Goal: Task Accomplishment & Management: Use online tool/utility

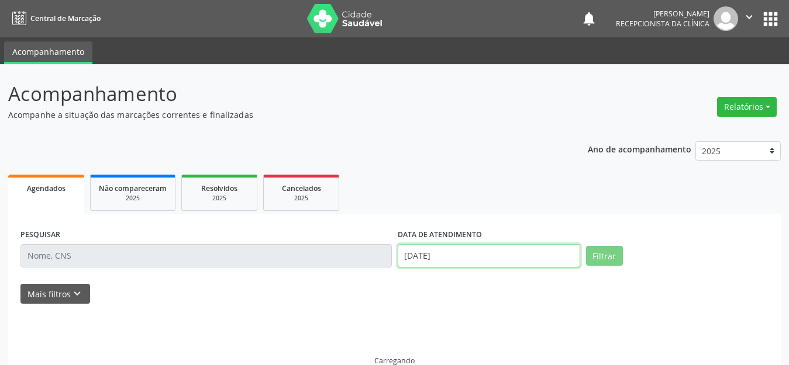
click at [451, 254] on input "[DATE]" at bounding box center [489, 255] width 182 height 23
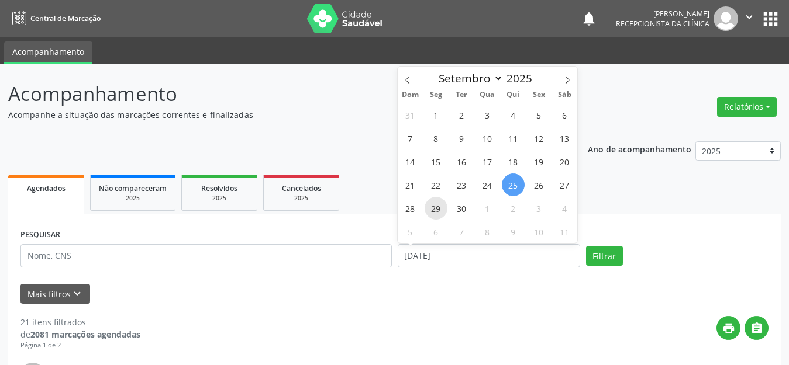
click at [435, 205] on span "29" at bounding box center [436, 208] width 23 height 23
type input "[DATE]"
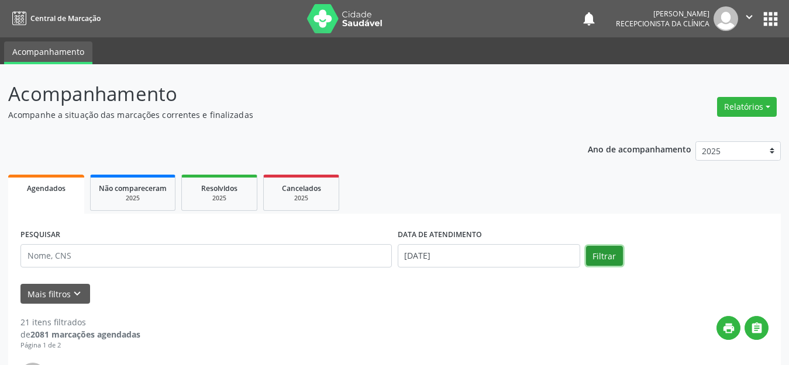
click at [608, 256] on button "Filtrar" at bounding box center [604, 256] width 37 height 20
click at [75, 294] on icon "keyboard_arrow_down" at bounding box center [77, 294] width 13 height 13
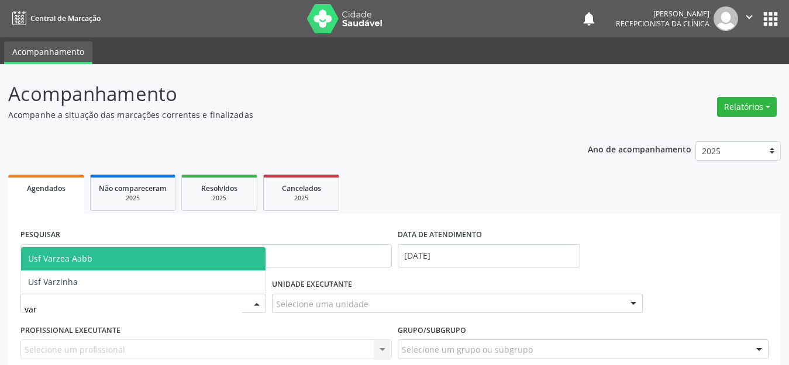
type input "varz"
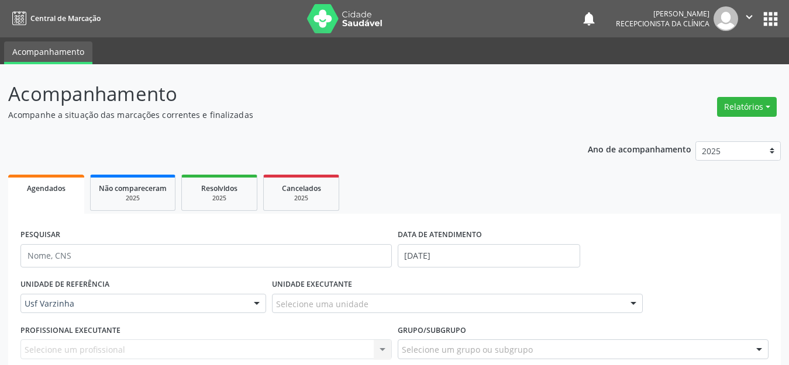
scroll to position [175, 0]
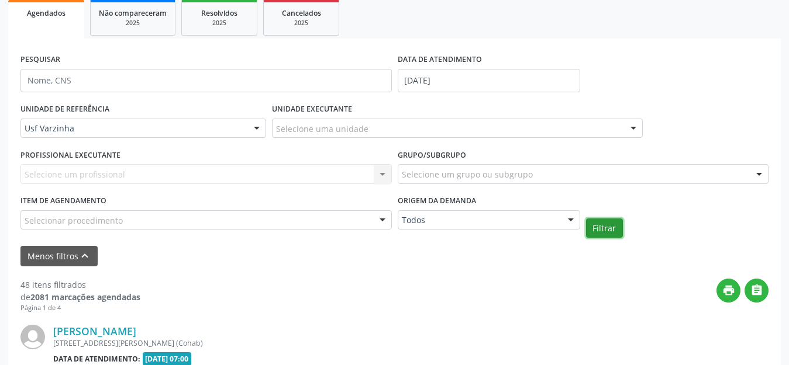
click at [612, 225] on button "Filtrar" at bounding box center [604, 229] width 37 height 20
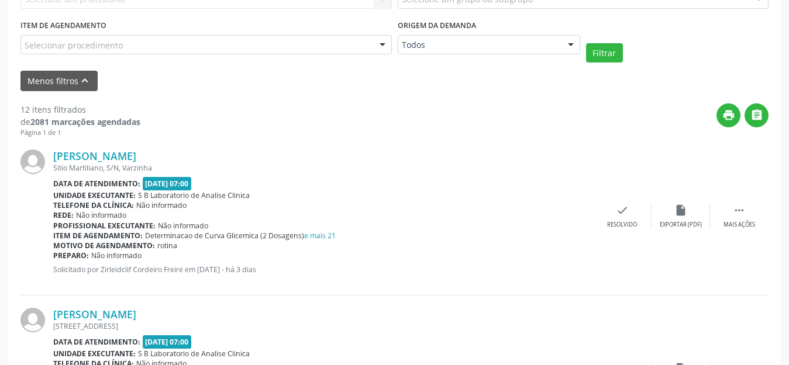
scroll to position [409, 0]
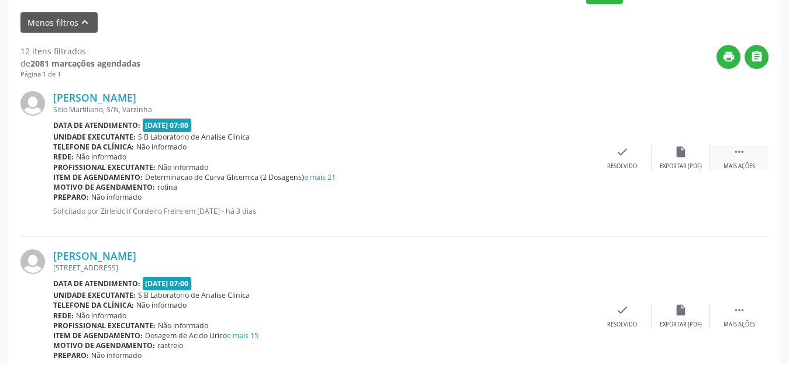
click at [730, 157] on div " Mais ações" at bounding box center [739, 158] width 58 height 25
click at [566, 164] on div "Imprimir" at bounding box center [563, 167] width 26 height 8
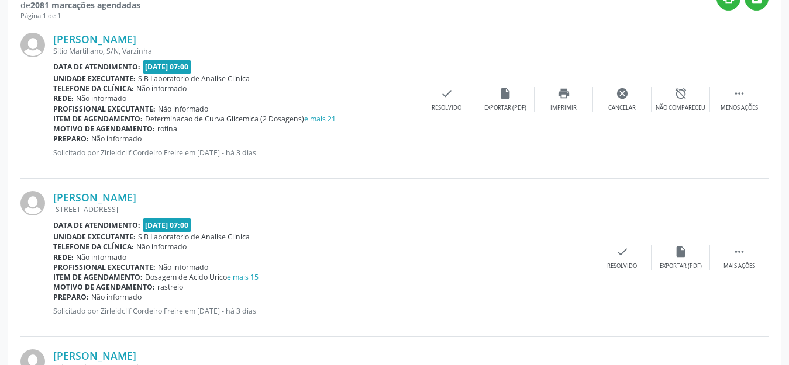
scroll to position [526, 0]
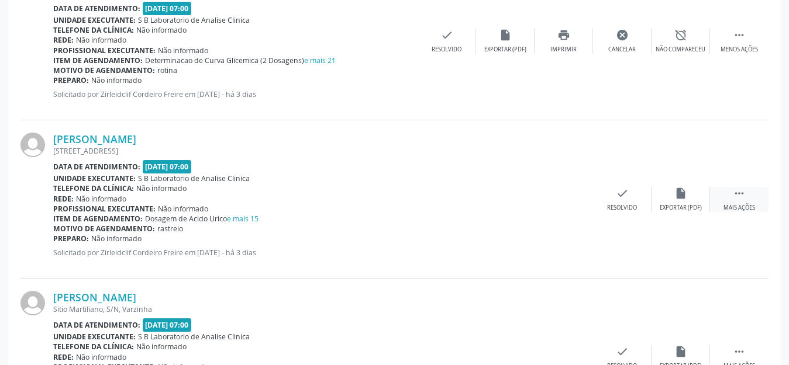
click at [727, 201] on div " Mais ações" at bounding box center [739, 199] width 58 height 25
click at [512, 201] on div "insert_drive_file Exportar (PDF)" at bounding box center [505, 199] width 58 height 25
click at [569, 208] on div "Imprimir" at bounding box center [563, 208] width 26 height 8
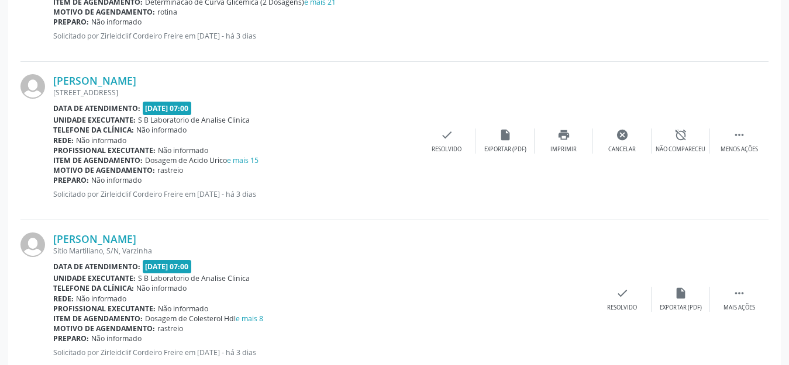
scroll to position [643, 0]
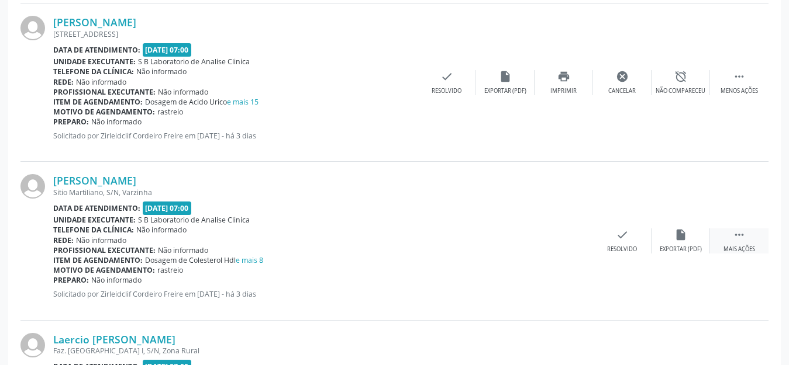
click at [747, 246] on div "Mais ações" at bounding box center [739, 250] width 32 height 8
click at [553, 239] on div "print Imprimir" at bounding box center [563, 241] width 58 height 25
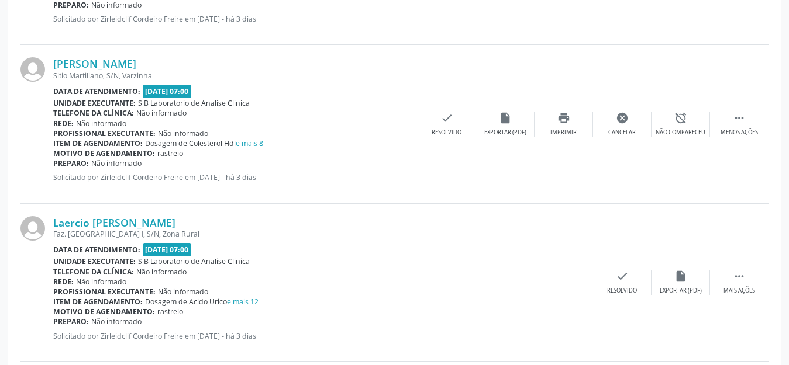
scroll to position [819, 0]
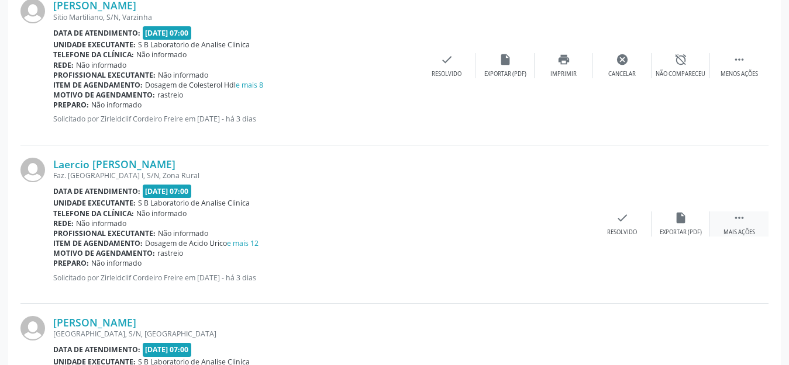
click at [730, 215] on div " Mais ações" at bounding box center [739, 224] width 58 height 25
click at [556, 221] on div "print Imprimir" at bounding box center [563, 224] width 58 height 25
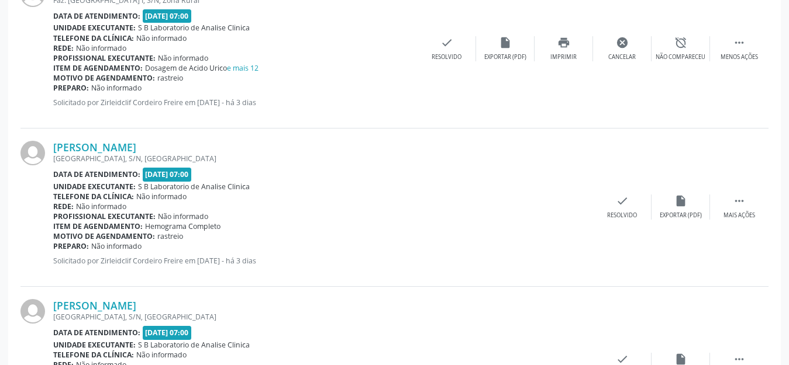
scroll to position [936, 0]
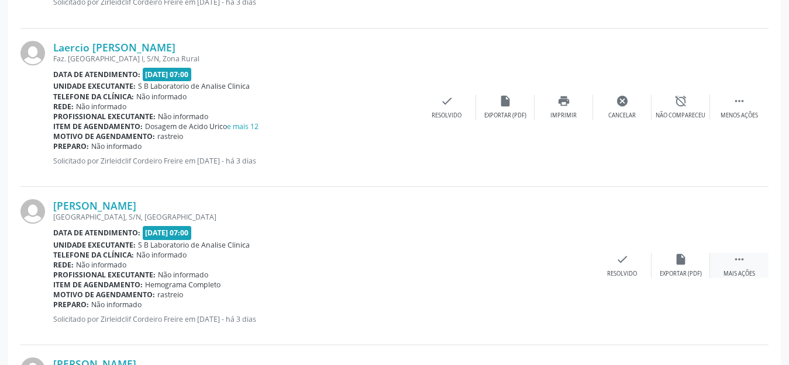
click at [729, 268] on div " Mais ações" at bounding box center [739, 265] width 58 height 25
click at [560, 268] on div "print Imprimir" at bounding box center [563, 265] width 58 height 25
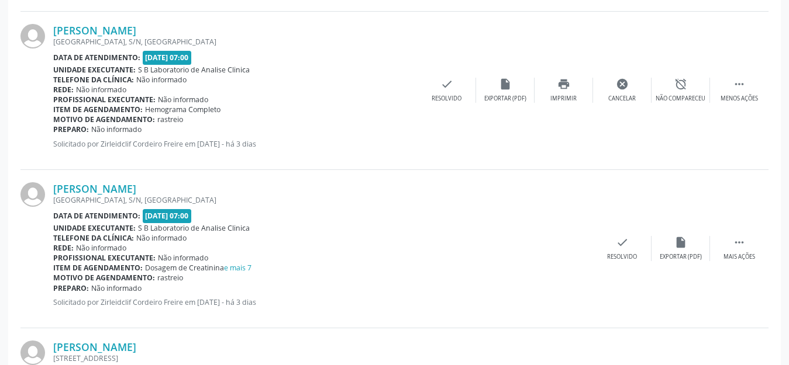
scroll to position [1170, 0]
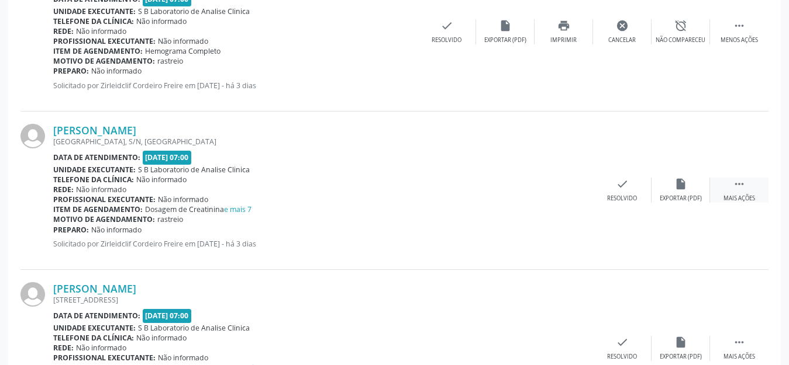
click at [745, 199] on div "Mais ações" at bounding box center [739, 199] width 32 height 8
click at [559, 196] on div "Imprimir" at bounding box center [563, 199] width 26 height 8
click at [368, 279] on div "[PERSON_NAME] [STREET_ADDRESS] Data de atendimento: [DATE] 07:00 Unidade execut…" at bounding box center [394, 349] width 748 height 158
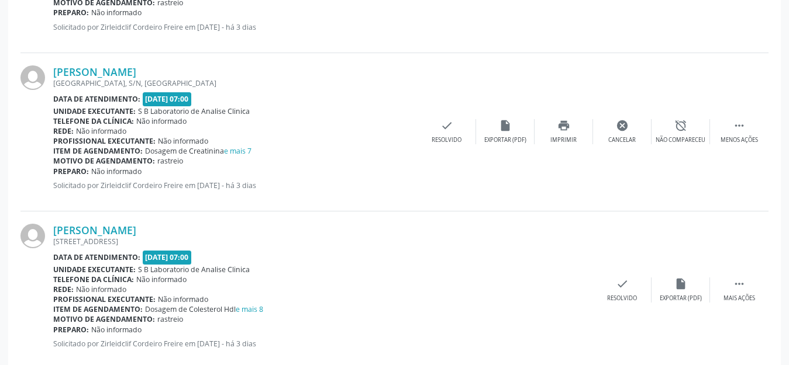
scroll to position [1287, 0]
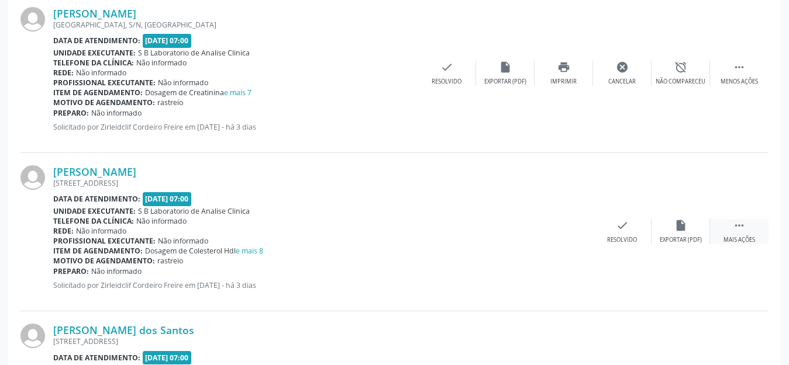
click at [757, 237] on div " Mais ações" at bounding box center [739, 231] width 58 height 25
click at [565, 235] on div "print Imprimir" at bounding box center [563, 231] width 58 height 25
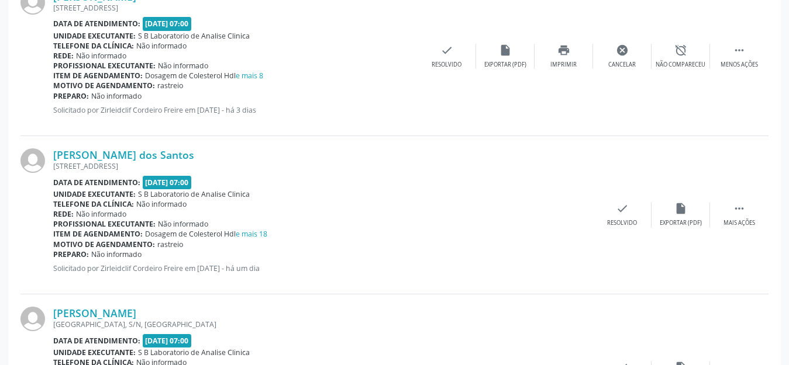
scroll to position [1520, 0]
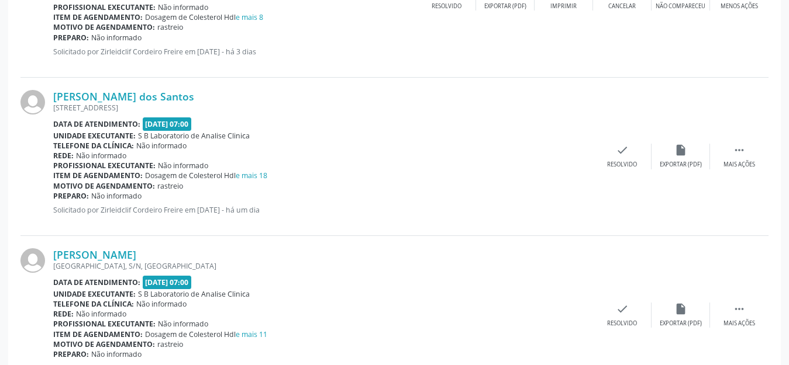
drag, startPoint x: 9, startPoint y: 85, endPoint x: 381, endPoint y: 209, distance: 391.9
click at [406, 156] on div "Rede: Não informado" at bounding box center [323, 156] width 540 height 10
click at [400, 95] on div "[PERSON_NAME] dos Santos" at bounding box center [323, 96] width 540 height 13
drag, startPoint x: 341, startPoint y: 89, endPoint x: 334, endPoint y: 199, distance: 110.1
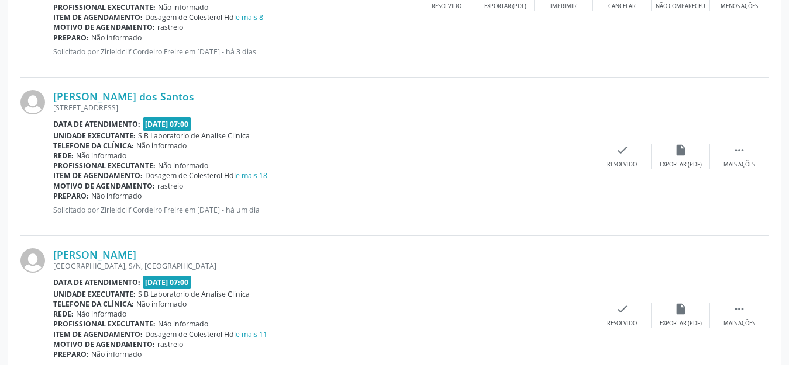
click at [334, 199] on div "[PERSON_NAME] dos Santos [STREET_ADDRESS] Data de atendimento: [DATE] 07:00 Uni…" at bounding box center [323, 156] width 540 height 133
click at [368, 131] on div "Unidade executante: S B Laboratorio de Analise Clinica" at bounding box center [323, 136] width 540 height 10
drag, startPoint x: 387, startPoint y: 80, endPoint x: 257, endPoint y: 206, distance: 180.7
click at [257, 206] on div "[PERSON_NAME] dos Santos [STREET_ADDRESS] Data de atendimento: [DATE] 07:00 Uni…" at bounding box center [394, 157] width 748 height 158
click at [428, 156] on div "Rede: Não informado" at bounding box center [323, 156] width 540 height 10
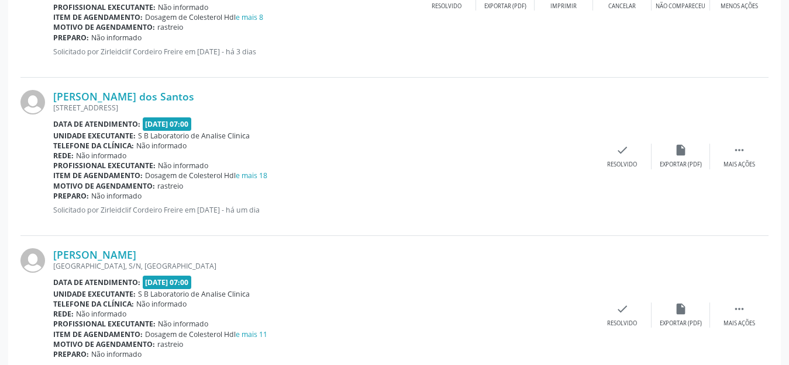
click at [357, 103] on div "[STREET_ADDRESS]" at bounding box center [323, 108] width 540 height 10
click at [220, 96] on div "[PERSON_NAME] dos Santos" at bounding box center [323, 96] width 540 height 13
drag, startPoint x: 46, startPoint y: 80, endPoint x: 335, endPoint y: 215, distance: 319.2
click at [317, 220] on div "[PERSON_NAME] dos Santos [STREET_ADDRESS] Data de atendimento: [DATE] 07:00 Uni…" at bounding box center [394, 157] width 748 height 158
click at [377, 202] on div "[PERSON_NAME] dos Santos [STREET_ADDRESS] Data de atendimento: [DATE] 07:00 Uni…" at bounding box center [323, 156] width 540 height 133
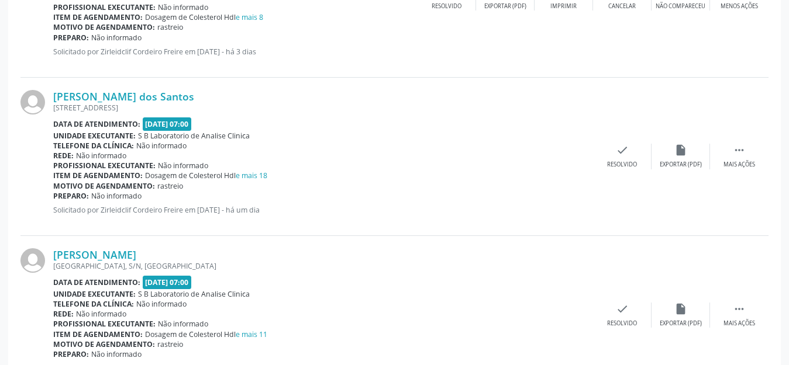
click at [384, 158] on div "Rede: Não informado" at bounding box center [323, 156] width 540 height 10
click at [383, 206] on p "Solicitado por Zirleidclif Cordeiro Freire em [DATE] - há um dia" at bounding box center [323, 210] width 540 height 10
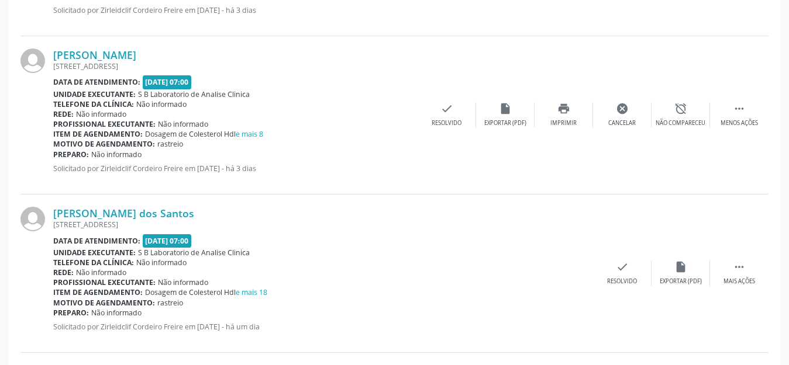
click at [495, 195] on div "[PERSON_NAME] dos Santos [STREET_ADDRESS] Data de atendimento: [DATE] 07:00 Uni…" at bounding box center [394, 274] width 748 height 158
click at [737, 270] on icon "" at bounding box center [739, 267] width 13 height 13
click at [564, 278] on div "Imprimir" at bounding box center [563, 282] width 26 height 8
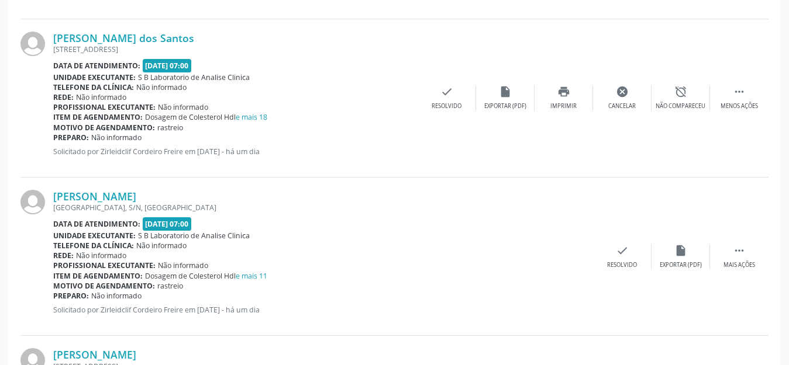
scroll to position [1637, 0]
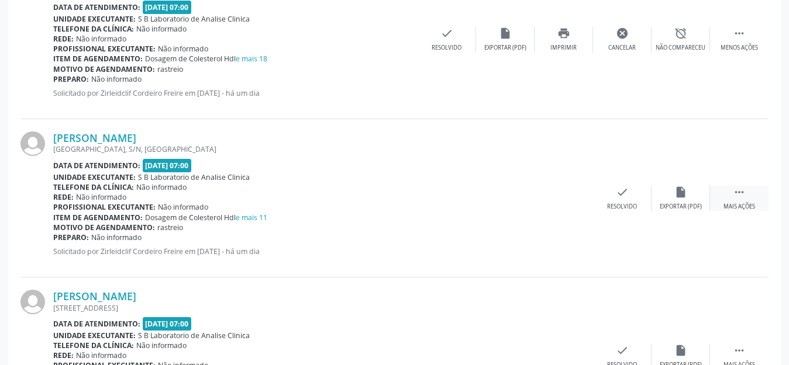
click at [738, 205] on div "Mais ações" at bounding box center [739, 207] width 32 height 8
click at [567, 205] on div "Imprimir" at bounding box center [563, 207] width 26 height 8
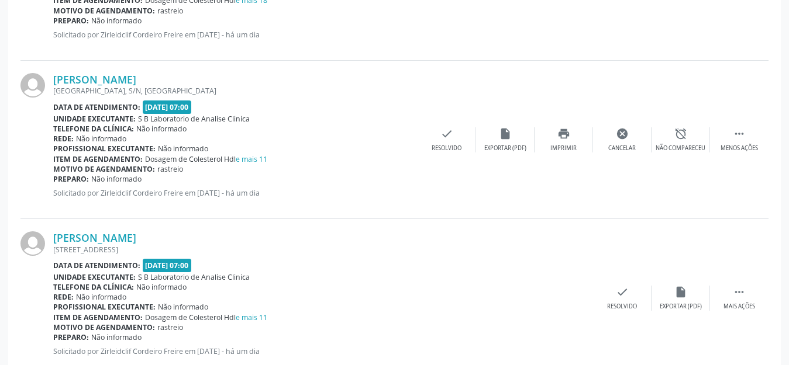
scroll to position [1813, 0]
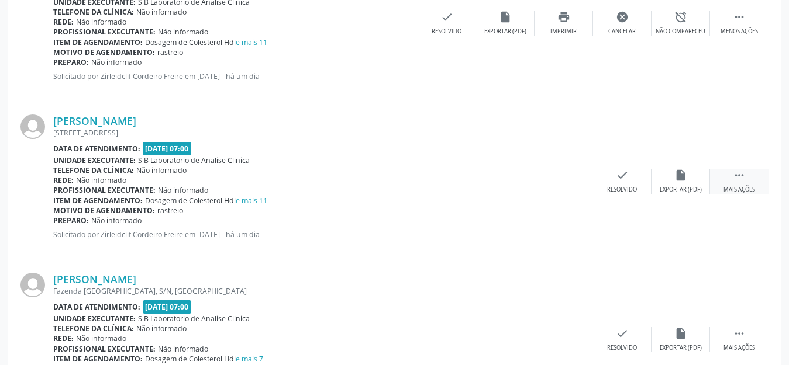
click at [746, 186] on div "Mais ações" at bounding box center [739, 190] width 32 height 8
click at [562, 175] on icon "print" at bounding box center [563, 175] width 13 height 13
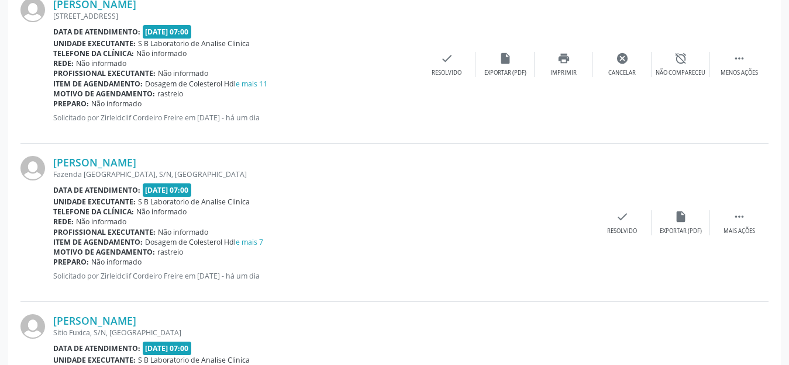
scroll to position [1988, 0]
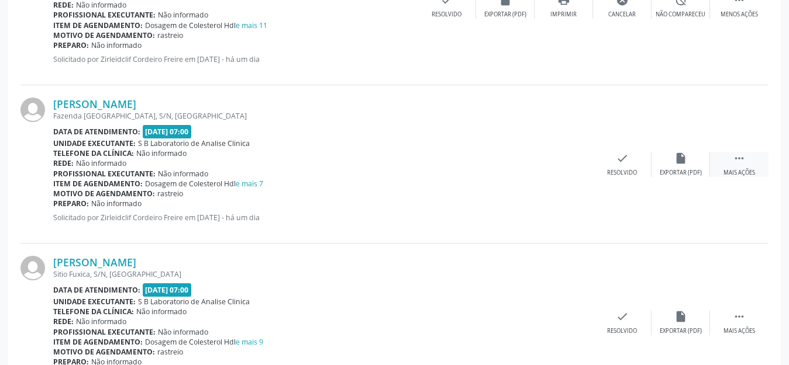
click at [751, 173] on div "Mais ações" at bounding box center [739, 173] width 32 height 8
click at [550, 165] on div "print Imprimir" at bounding box center [563, 164] width 58 height 25
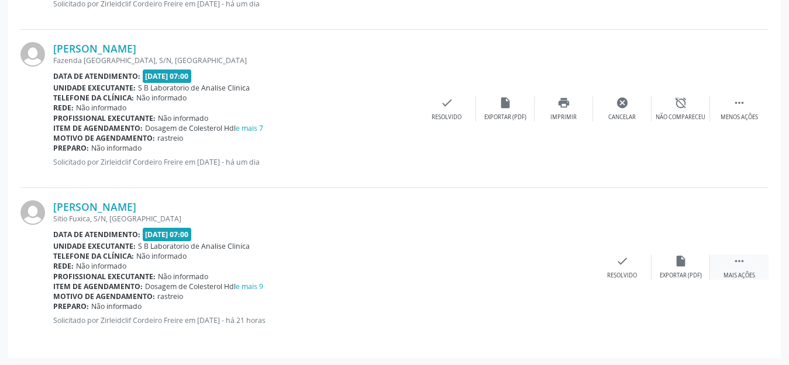
click at [739, 260] on icon "" at bounding box center [739, 261] width 13 height 13
click at [563, 274] on div "Imprimir" at bounding box center [563, 276] width 26 height 8
